Goal: Task Accomplishment & Management: Use online tool/utility

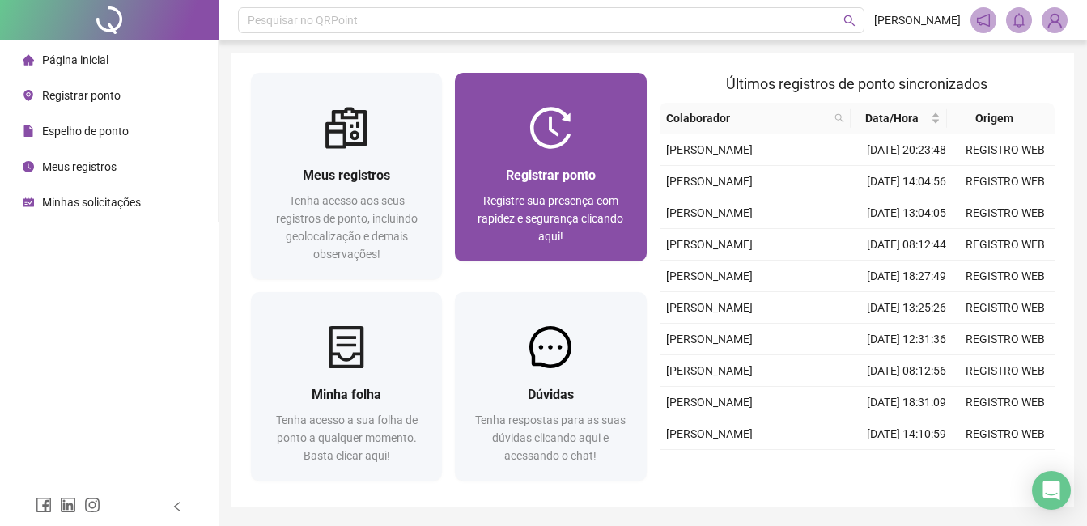
click at [527, 174] on span "Registrar ponto" at bounding box center [551, 175] width 90 height 15
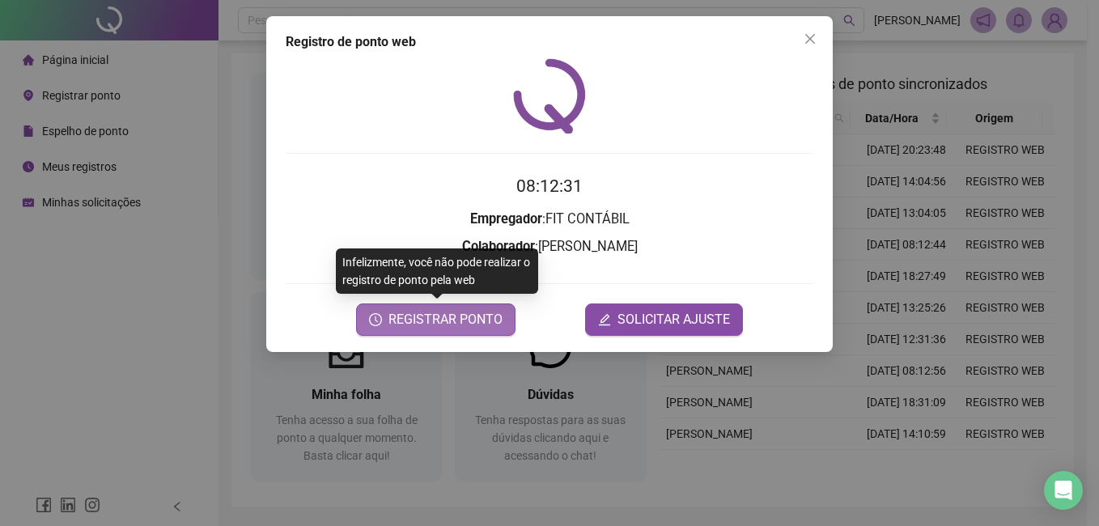
click at [459, 317] on span "REGISTRAR PONTO" at bounding box center [446, 319] width 114 height 19
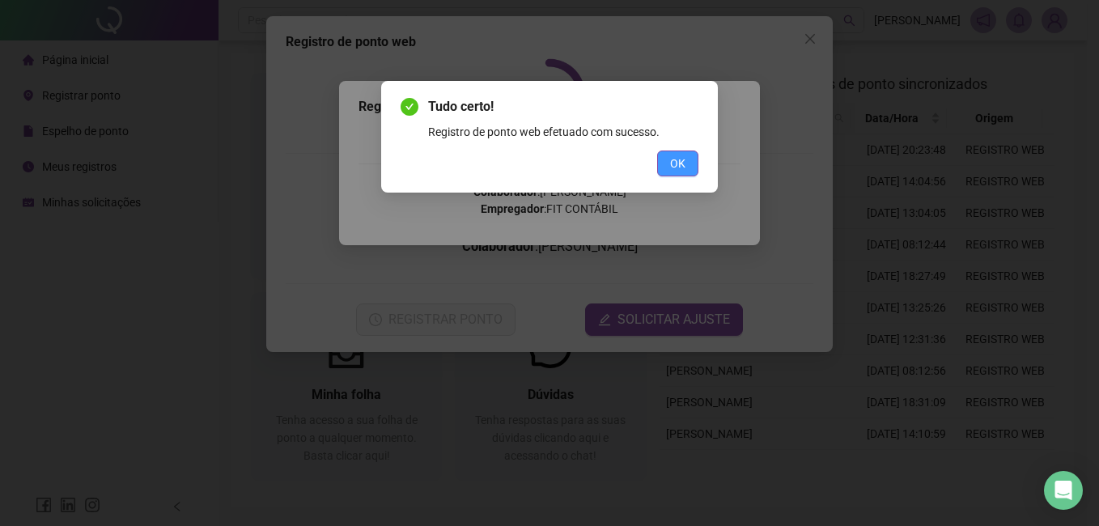
click at [679, 162] on span "OK" at bounding box center [677, 164] width 15 height 18
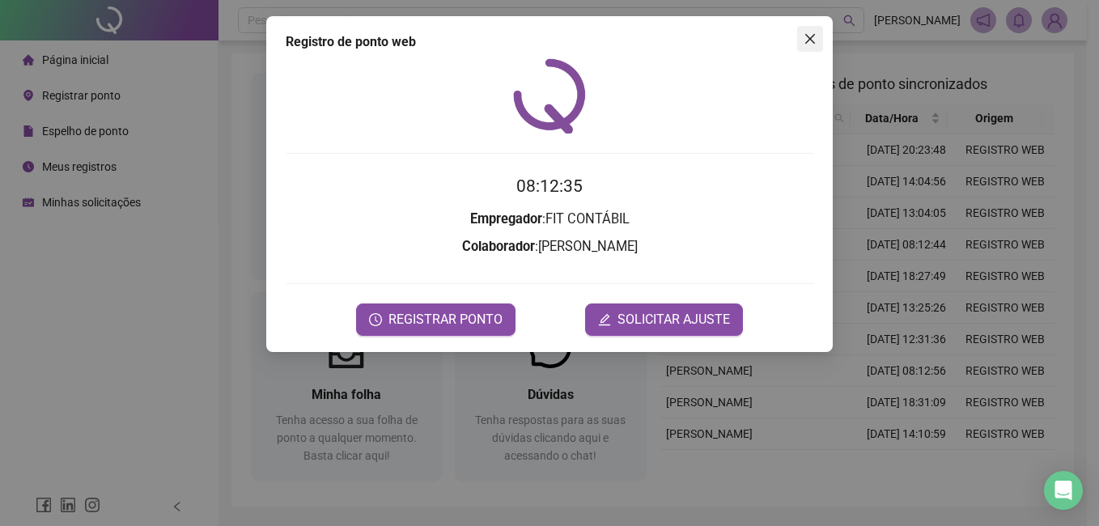
click at [814, 36] on icon "close" at bounding box center [810, 38] width 13 height 13
